Goal: Information Seeking & Learning: Learn about a topic

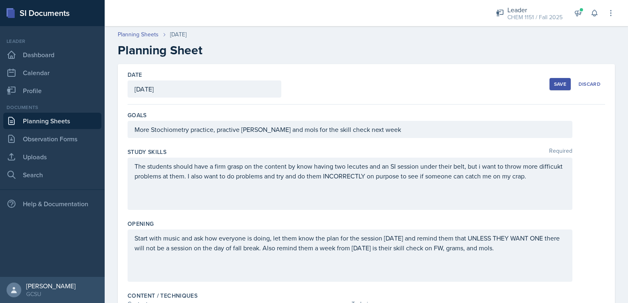
scroll to position [199, 0]
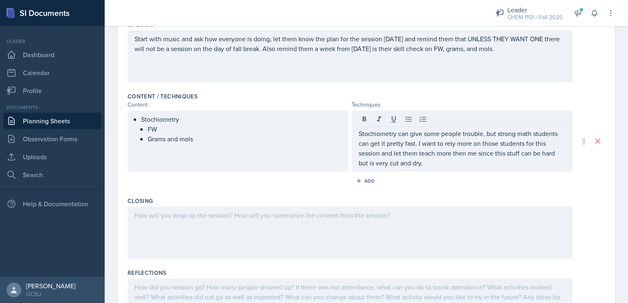
click at [354, 130] on div "Stochiometry can give some people trouble, but strong math students can get it …" at bounding box center [461, 141] width 221 height 61
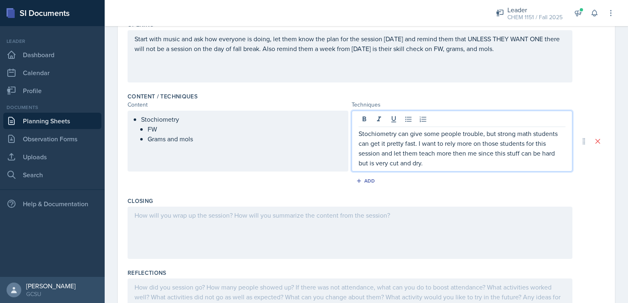
click at [358, 135] on p "Stochiometry can give some people trouble, but strong math students can get it …" at bounding box center [461, 148] width 207 height 39
click at [492, 170] on div "Stochiometry can give some people trouble, but strong math students can get it …" at bounding box center [461, 141] width 221 height 61
click at [492, 164] on p "Stochiometry can give some people trouble, but strong math students can get it …" at bounding box center [465, 148] width 200 height 39
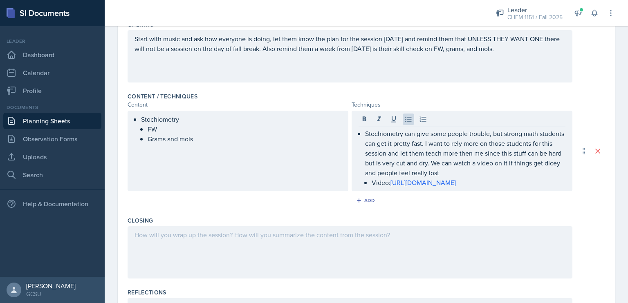
click at [317, 243] on div at bounding box center [350, 252] width 445 height 52
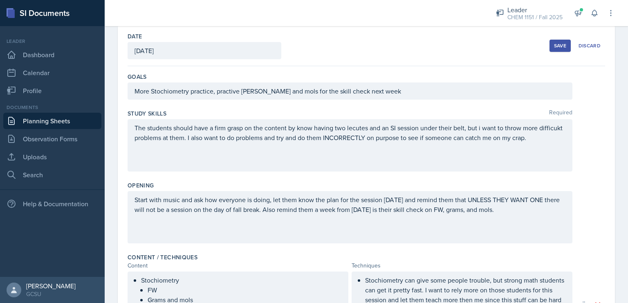
scroll to position [39, 0]
click at [309, 126] on p "The students should have a firm grasp on the content by know having two lecutes…" at bounding box center [349, 133] width 431 height 20
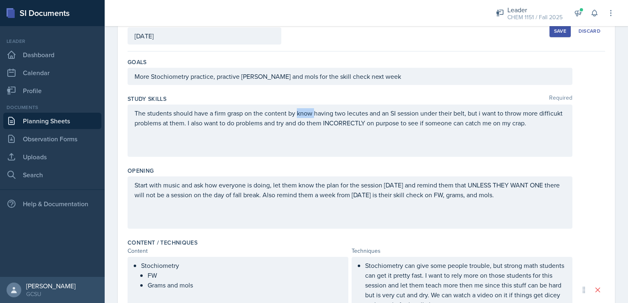
click at [309, 126] on p "The students should have a firm grasp on the content by know having two lecutes…" at bounding box center [349, 118] width 431 height 20
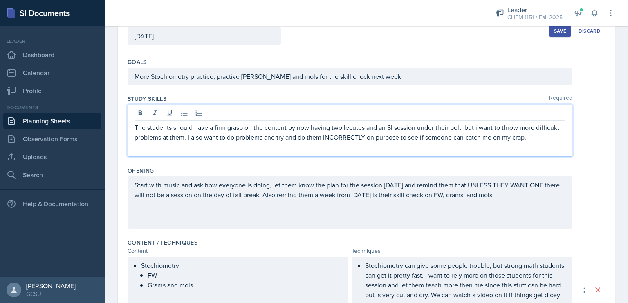
click at [556, 127] on p "The students should have a firm grasp on the content by now having two lecutes …" at bounding box center [349, 133] width 431 height 20
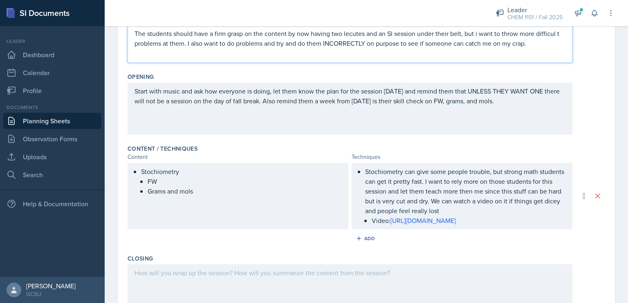
scroll to position [264, 0]
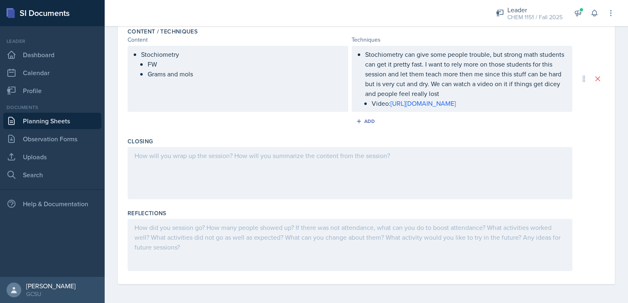
click at [325, 172] on div at bounding box center [350, 173] width 445 height 52
